Goal: Find specific page/section: Find specific page/section

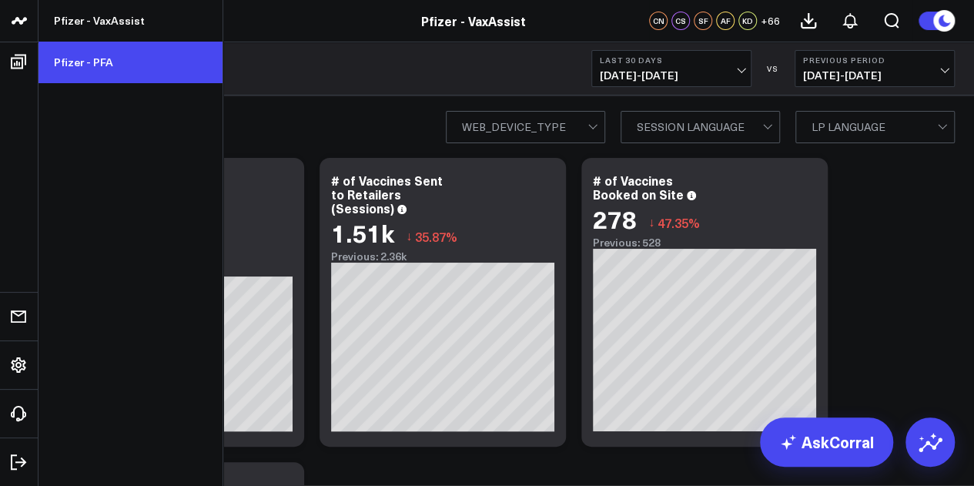
click at [107, 56] on link "Pfizer - PFA" at bounding box center [131, 63] width 184 height 42
